Goal: Information Seeking & Learning: Learn about a topic

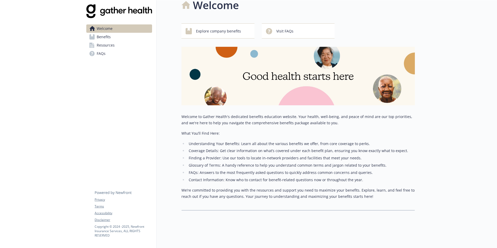
scroll to position [13, 0]
click at [228, 29] on span "Explore company benefits" at bounding box center [218, 31] width 45 height 10
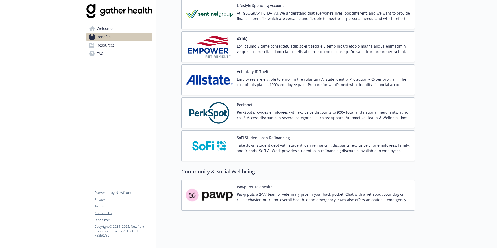
click at [208, 118] on img at bounding box center [209, 113] width 47 height 22
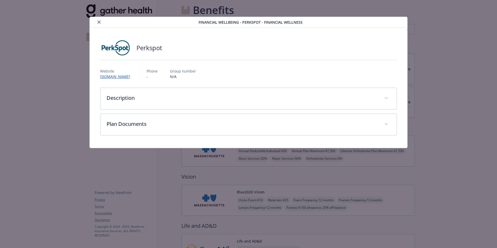
scroll to position [655, 0]
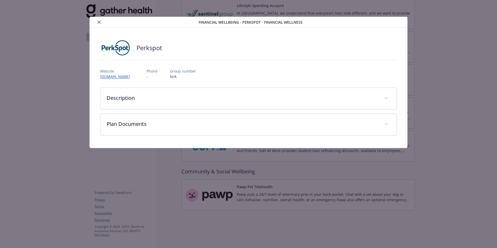
click at [125, 79] on div "Perkspot Website [DOMAIN_NAME] Phone - Group number N/A Description PerkSpot pr…" at bounding box center [248, 87] width 297 height 95
click at [126, 78] on link "[DOMAIN_NAME]" at bounding box center [117, 77] width 35 height 6
click at [100, 24] on div "details for plan Financial Wellbeing - Perkspot - Financial Wellness" at bounding box center [145, 22] width 107 height 6
click at [99, 23] on icon "close" at bounding box center [99, 22] width 3 height 3
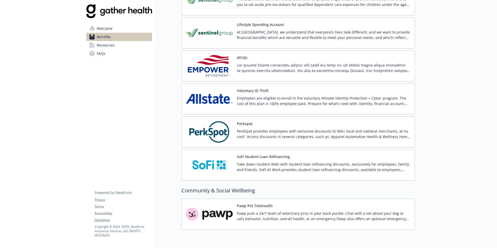
scroll to position [577, 0]
